Goal: Information Seeking & Learning: Find specific fact

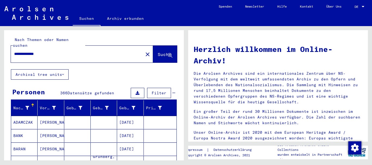
scroll to position [27, 0]
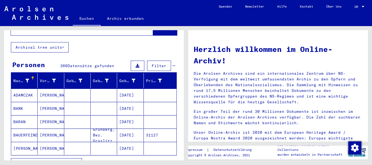
drag, startPoint x: 76, startPoint y: 157, endPoint x: 89, endPoint y: 165, distance: 15.0
click at [77, 162] on icon "button" at bounding box center [75, 164] width 3 height 4
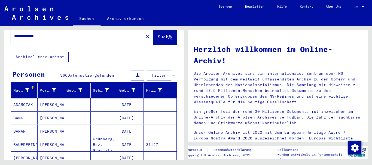
scroll to position [0, 0]
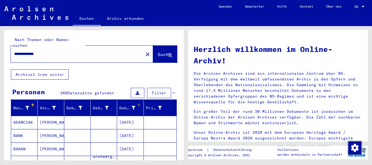
click at [138, 104] on div at bounding box center [138, 105] width 1 height 3
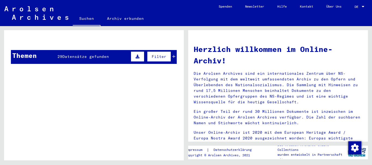
scroll to position [82, 0]
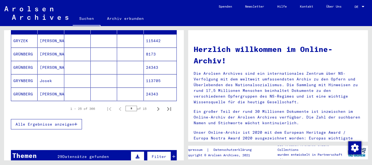
click at [60, 122] on span "Alle Ergebnisse anzeigen" at bounding box center [45, 124] width 59 height 5
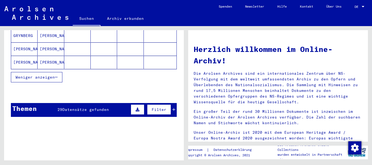
scroll to position [381, 0]
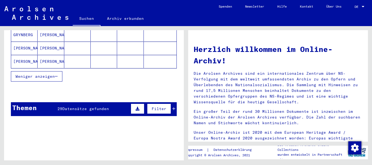
click at [172, 107] on icon at bounding box center [173, 109] width 3 height 4
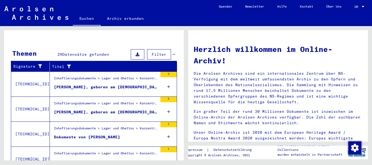
scroll to position [462, 0]
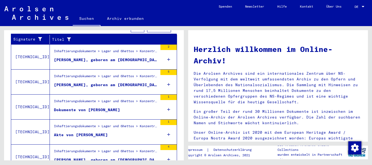
click at [142, 107] on figure "Dokumente von [PERSON_NAME]" at bounding box center [106, 111] width 104 height 8
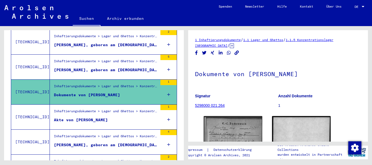
scroll to position [125, 0]
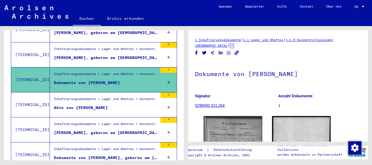
click at [103, 105] on div "Akte von [PERSON_NAME]" at bounding box center [81, 108] width 54 height 6
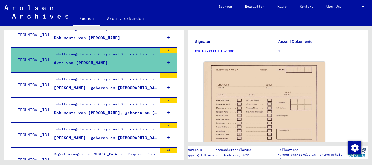
scroll to position [179, 0]
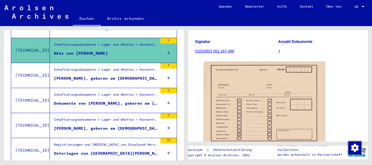
click at [120, 126] on div "[PERSON_NAME], geboren am [DEMOGRAPHIC_DATA]" at bounding box center [106, 129] width 104 height 6
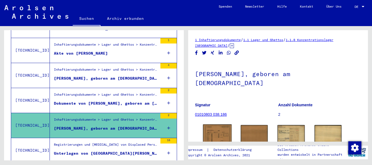
click at [212, 133] on img at bounding box center [217, 135] width 28 height 20
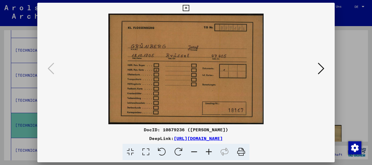
click at [186, 8] on icon at bounding box center [185, 8] width 6 height 7
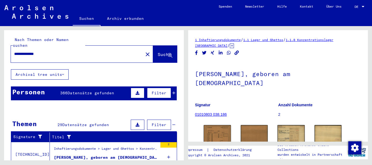
click at [153, 46] on button "Suche" at bounding box center [165, 54] width 24 height 17
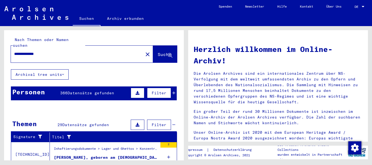
click at [171, 86] on div "Personen 366 Datensätze gefunden Filter" at bounding box center [94, 93] width 166 height 14
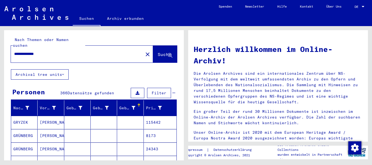
click at [103, 51] on input "**********" at bounding box center [75, 54] width 122 height 6
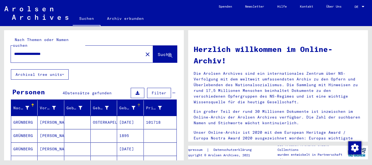
scroll to position [27, 0]
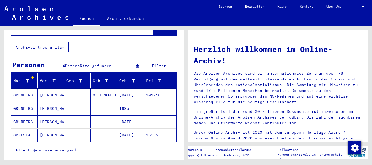
click at [74, 148] on span "Alle Ergebnisse anzeigen" at bounding box center [45, 150] width 59 height 5
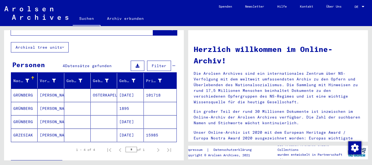
click at [23, 90] on mat-cell "GRÜNBERG" at bounding box center [24, 95] width 26 height 13
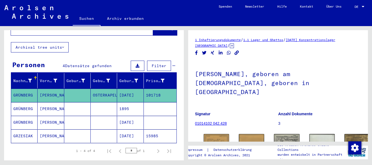
click at [27, 102] on mat-cell "GRÜNBERG" at bounding box center [24, 108] width 26 height 13
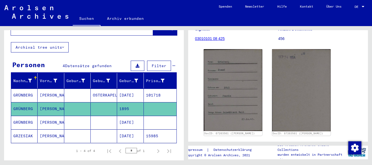
click at [249, 96] on img at bounding box center [232, 90] width 58 height 82
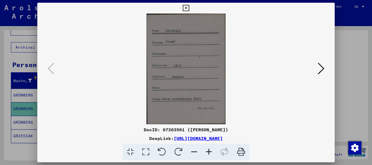
click at [184, 7] on icon at bounding box center [185, 8] width 6 height 7
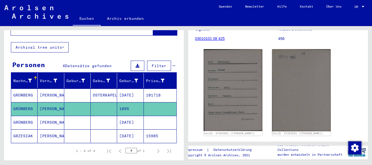
click at [33, 129] on mat-cell "GRZESIAK" at bounding box center [24, 135] width 26 height 13
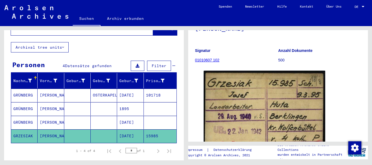
click at [26, 116] on mat-cell "GRÜNBERG" at bounding box center [24, 122] width 26 height 13
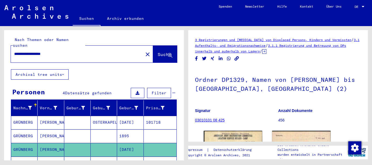
drag, startPoint x: 70, startPoint y: 48, endPoint x: 0, endPoint y: 41, distance: 70.3
click at [0, 46] on div "**********" at bounding box center [93, 93] width 186 height 134
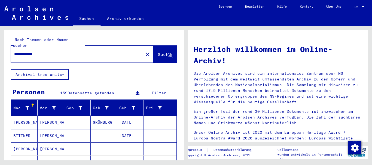
click at [98, 51] on input "**********" at bounding box center [75, 54] width 122 height 6
type input "**********"
click at [157, 52] on span "Suche" at bounding box center [164, 55] width 15 height 6
